Goal: Information Seeking & Learning: Learn about a topic

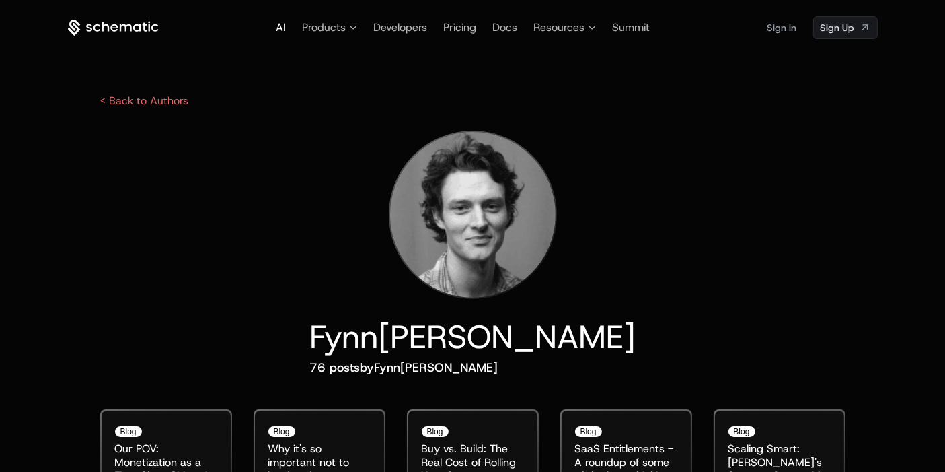
click at [278, 28] on span "AI" at bounding box center [281, 27] width 10 height 14
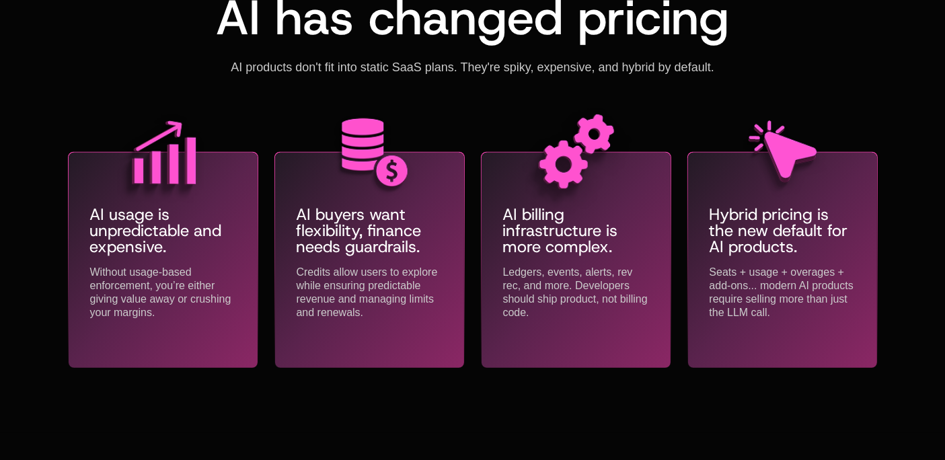
scroll to position [0, 11]
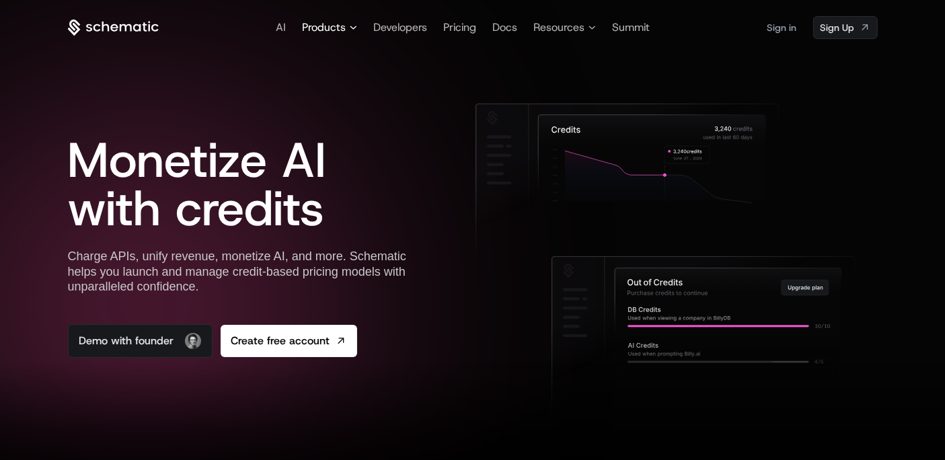
click at [350, 28] on icon at bounding box center [353, 28] width 7 height 4
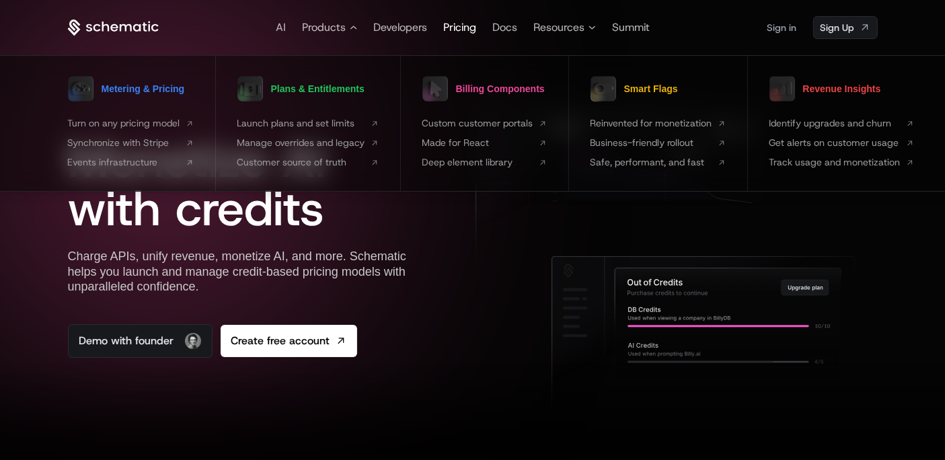
click at [449, 28] on span "Pricing" at bounding box center [459, 27] width 33 height 14
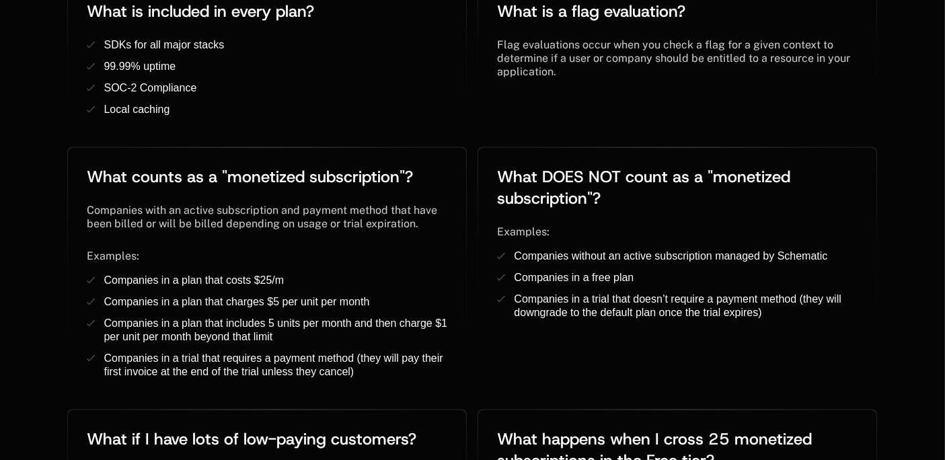
scroll to position [2586, 0]
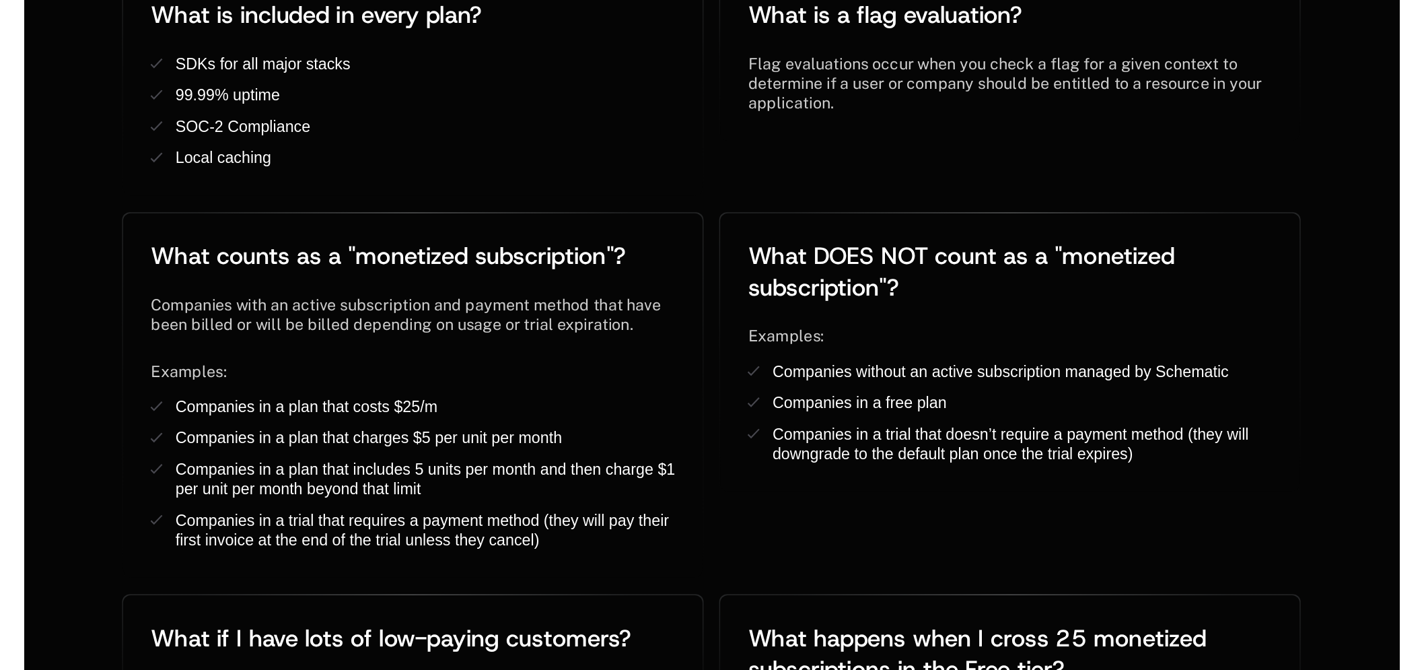
scroll to position [2586, 0]
